Goal: Information Seeking & Learning: Learn about a topic

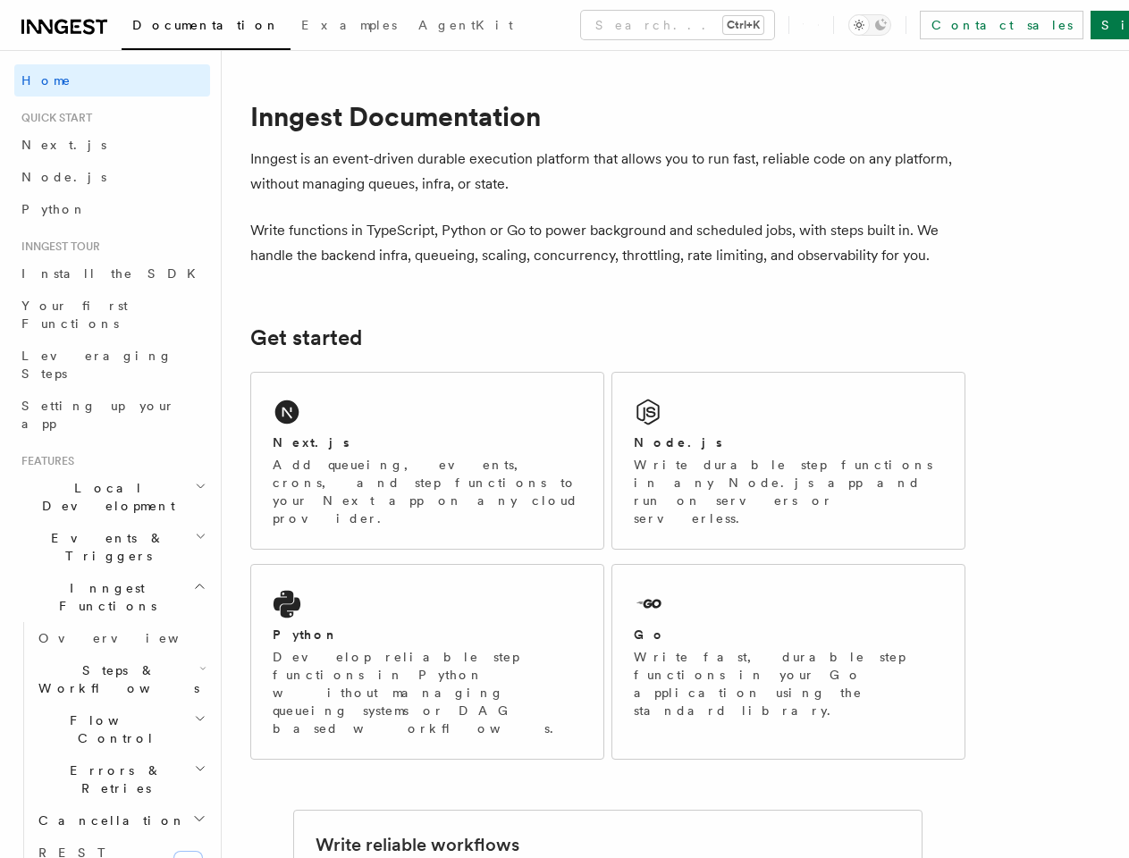
click at [600, 25] on button "Search... Ctrl+K" at bounding box center [677, 25] width 193 height 29
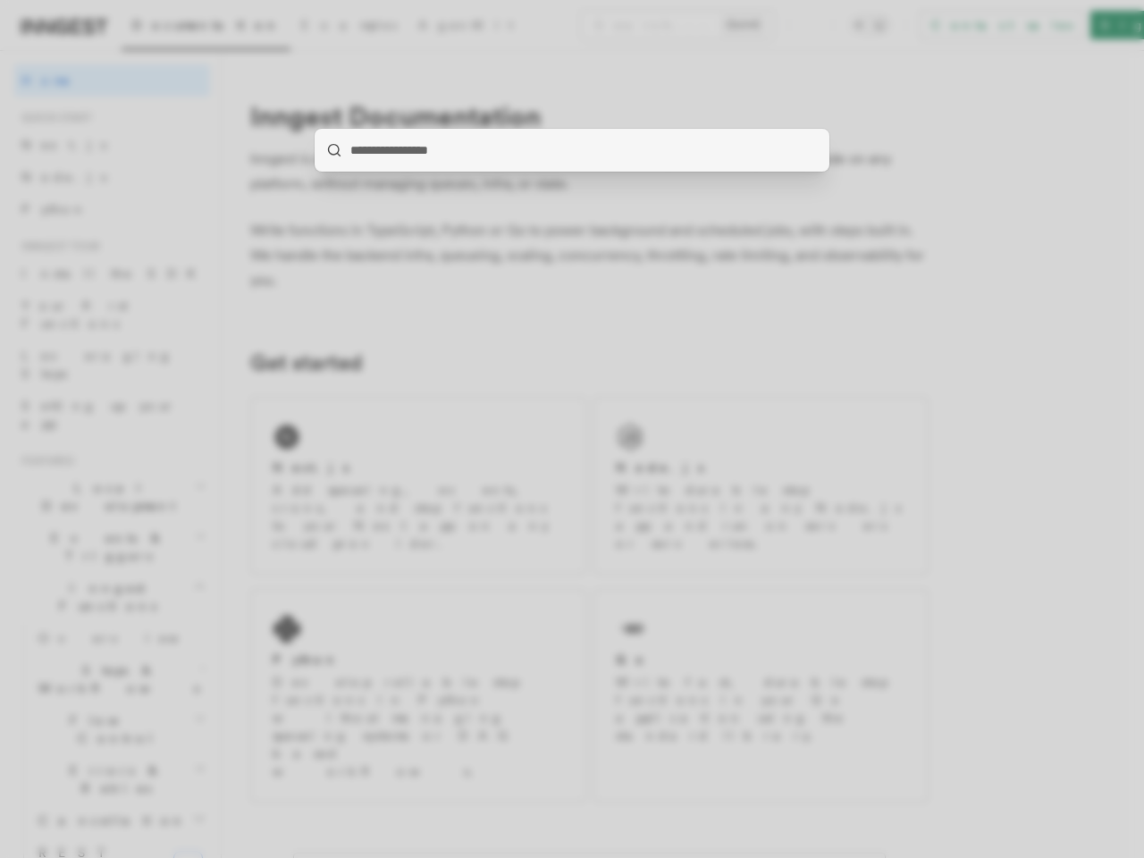
click at [897, 25] on div at bounding box center [572, 429] width 1144 height 858
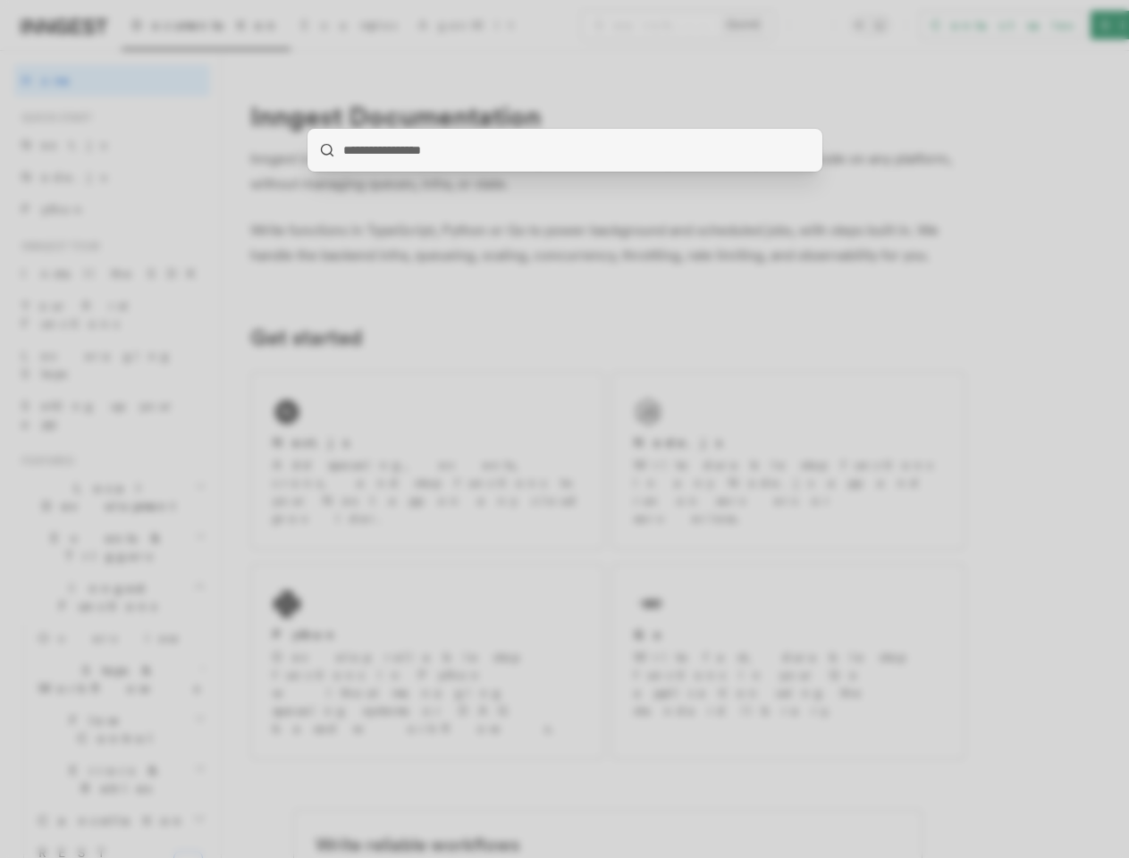
click at [105, 434] on div at bounding box center [564, 429] width 1129 height 858
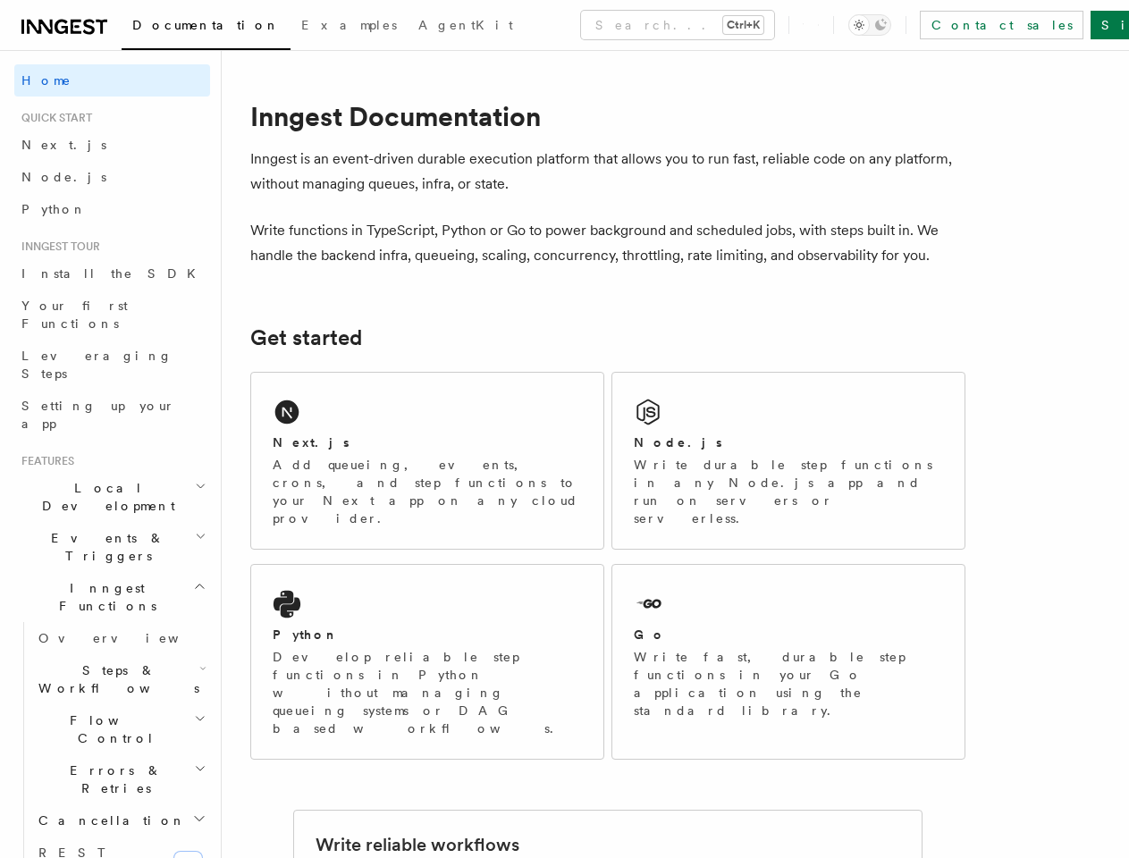
click at [105, 529] on span "Events & Triggers" at bounding box center [104, 547] width 181 height 36
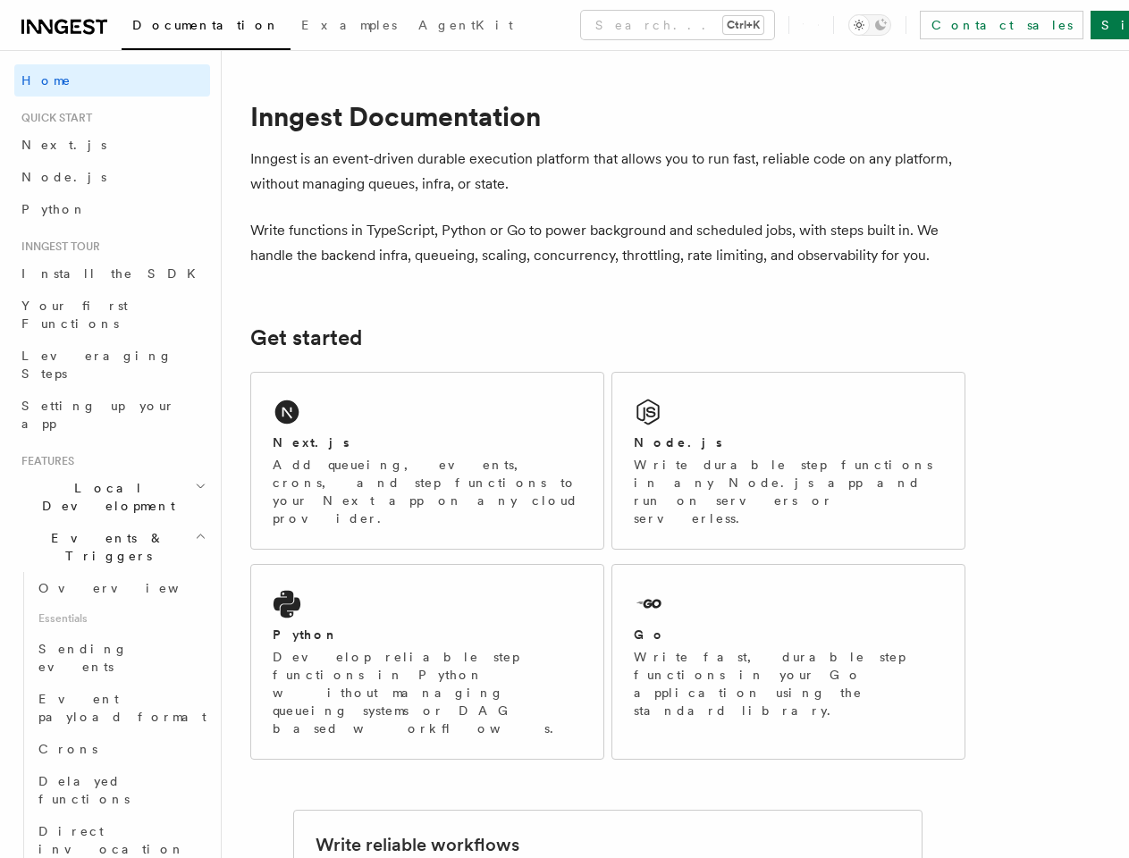
click at [105, 572] on link "Overview" at bounding box center [120, 588] width 179 height 32
click at [113, 642] on span "Sending events" at bounding box center [82, 658] width 89 height 32
click at [113, 692] on span "Event payload format" at bounding box center [122, 708] width 168 height 32
click at [113, 733] on link "Crons" at bounding box center [120, 749] width 179 height 32
click at [113, 774] on span "Delayed functions" at bounding box center [83, 790] width 91 height 32
